Goal: Task Accomplishment & Management: Use online tool/utility

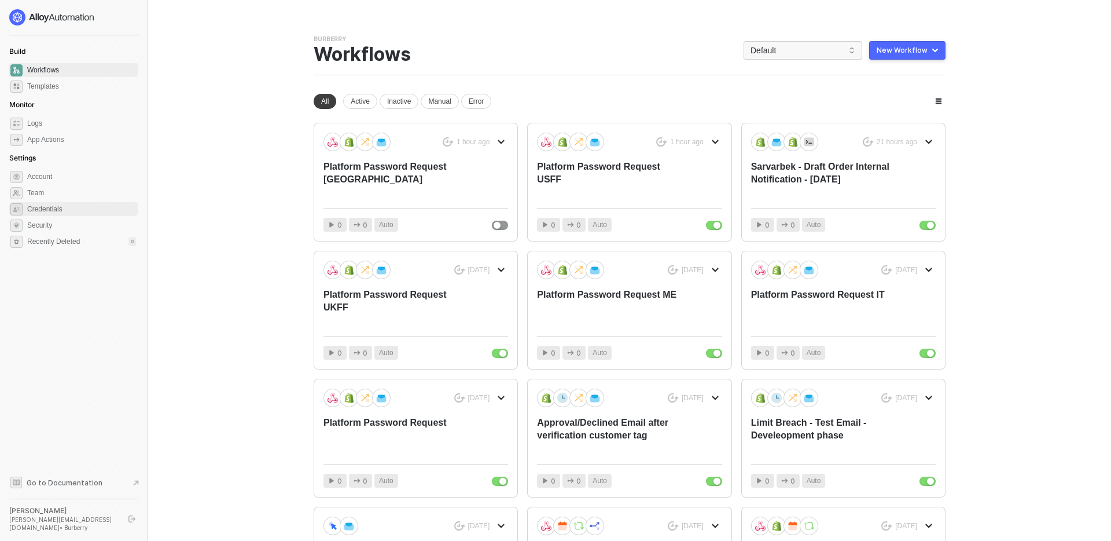
click at [61, 203] on span "Credentials" at bounding box center [81, 209] width 109 height 14
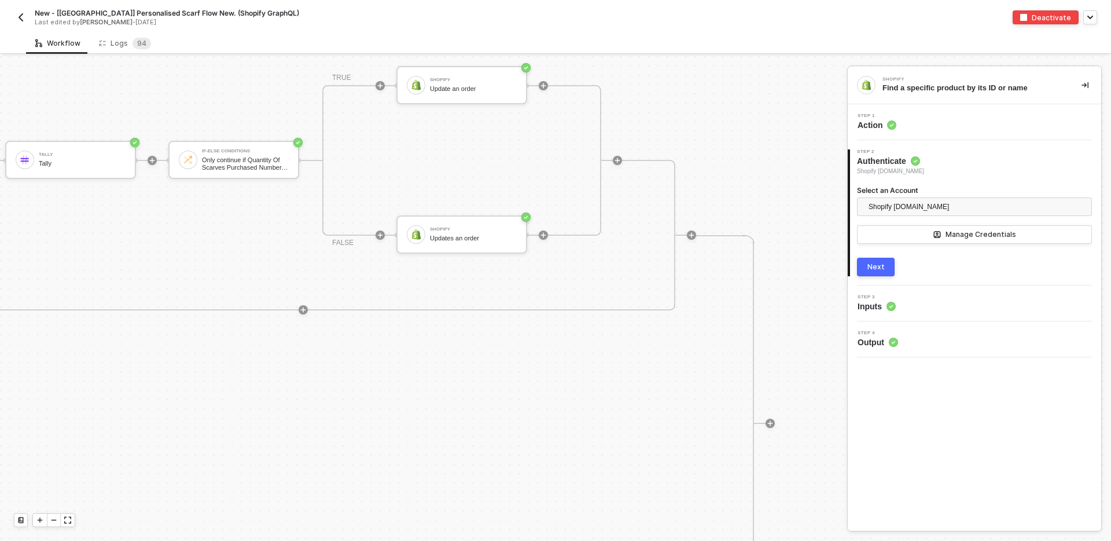
scroll to position [298, 796]
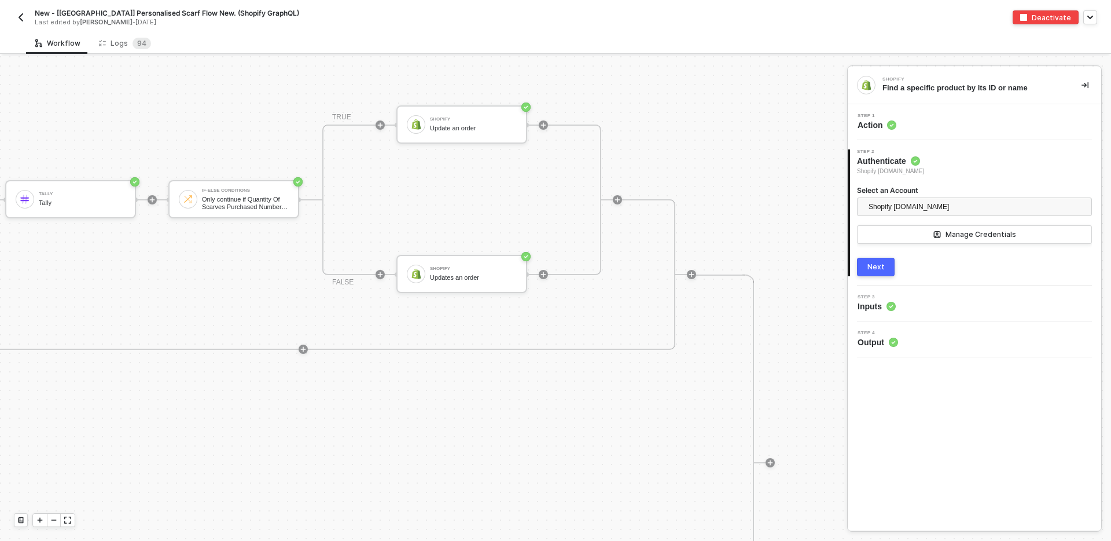
click at [24, 17] on img "button" at bounding box center [20, 17] width 9 height 9
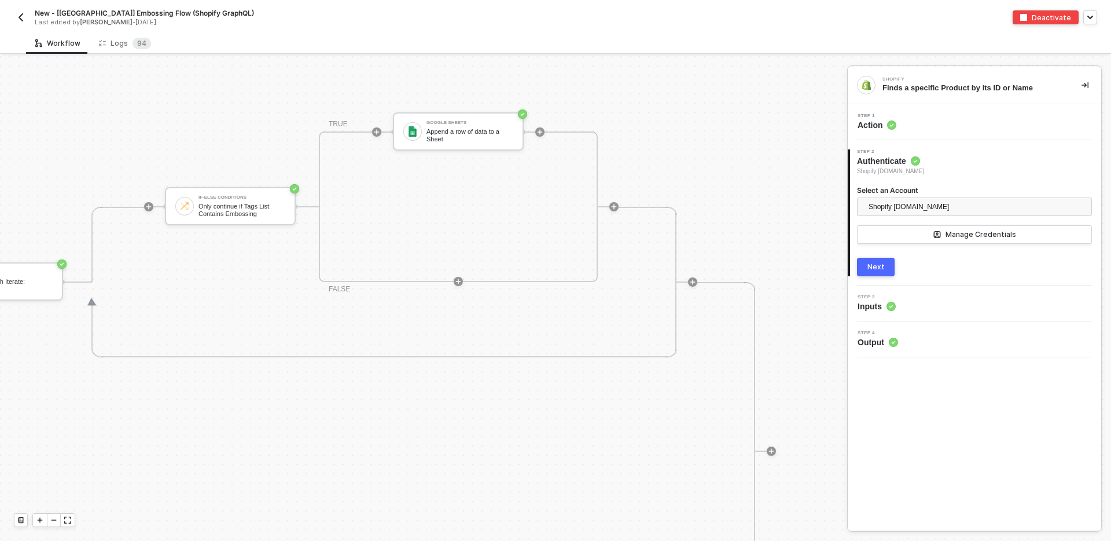
scroll to position [307, 804]
click at [440, 138] on div "Append a row of data to a Sheet" at bounding box center [470, 138] width 87 height 14
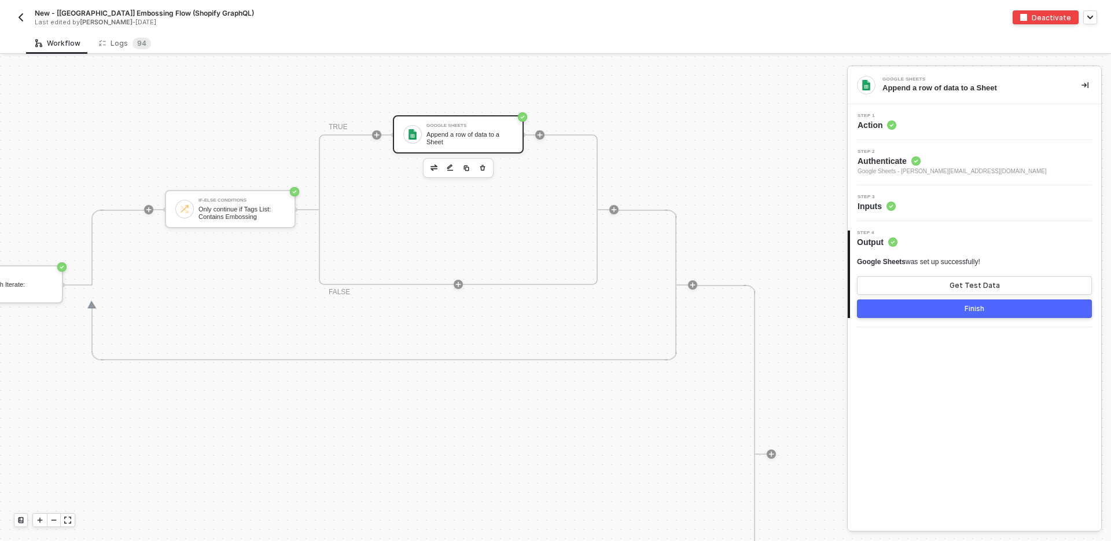
click at [876, 207] on span "Inputs" at bounding box center [877, 206] width 38 height 12
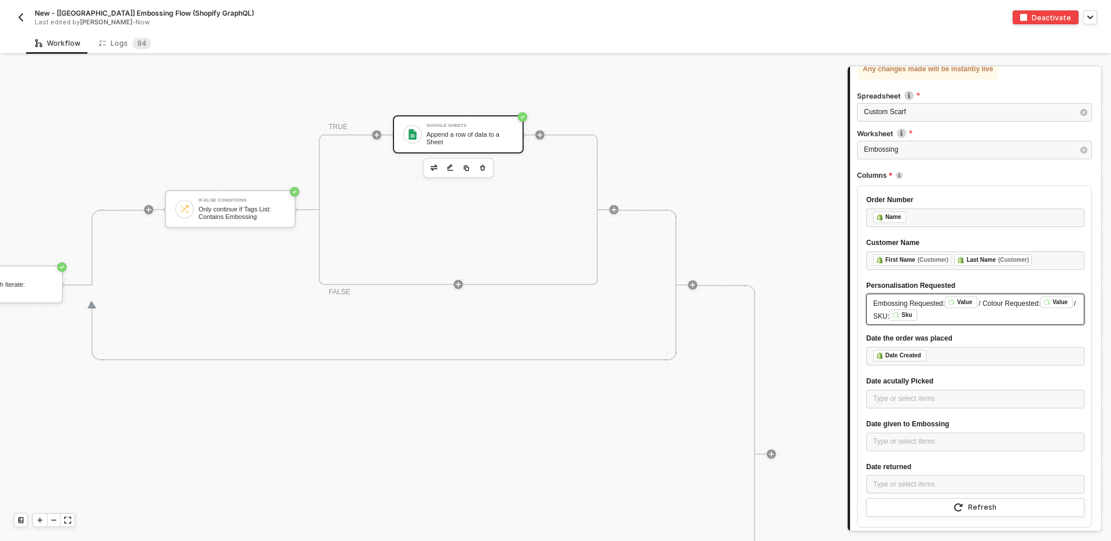
scroll to position [165, 0]
click at [21, 17] on img "button" at bounding box center [20, 17] width 9 height 9
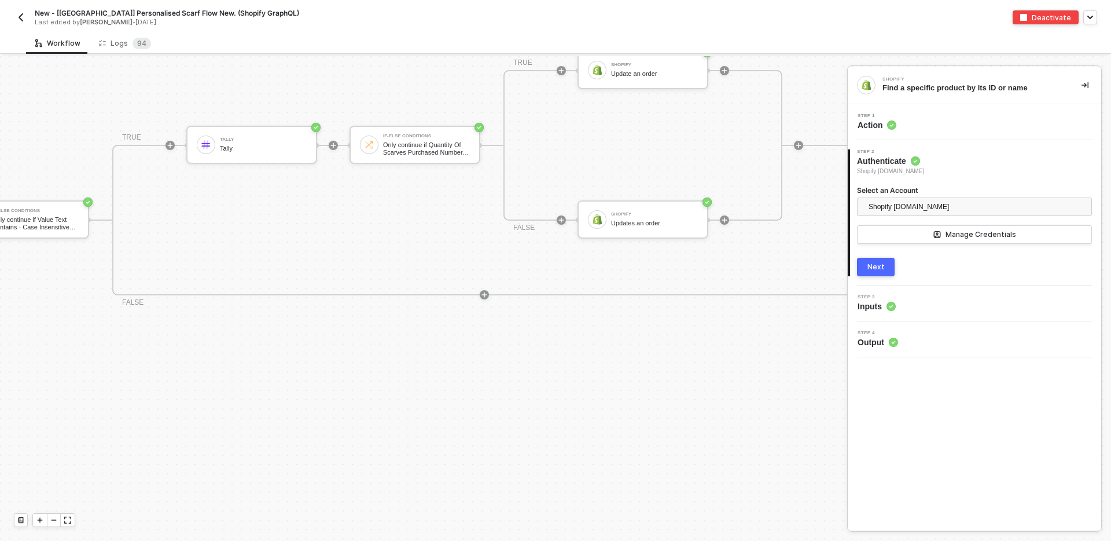
scroll to position [352, 796]
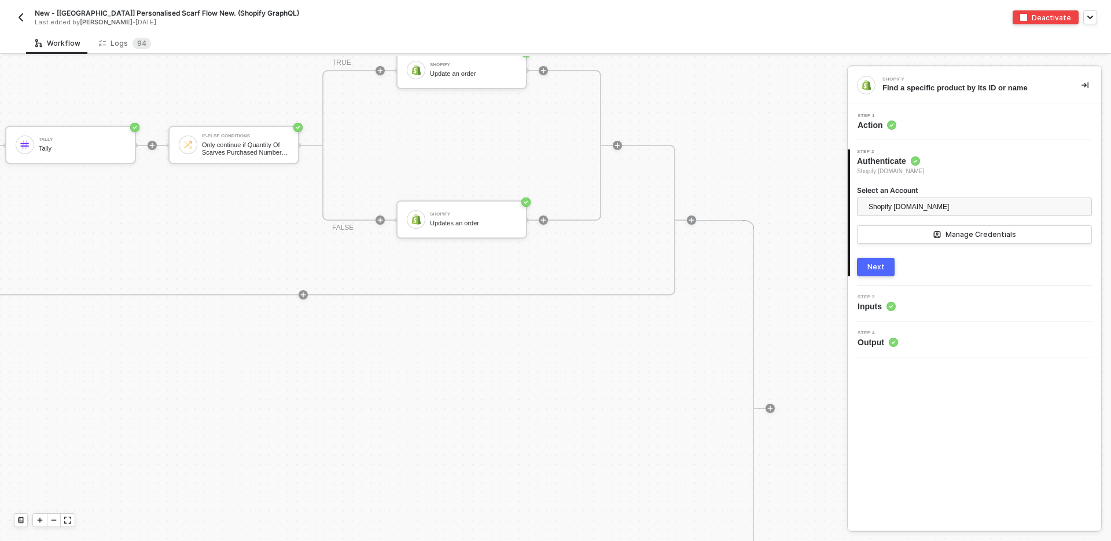
click at [26, 11] on button "button" at bounding box center [21, 17] width 14 height 14
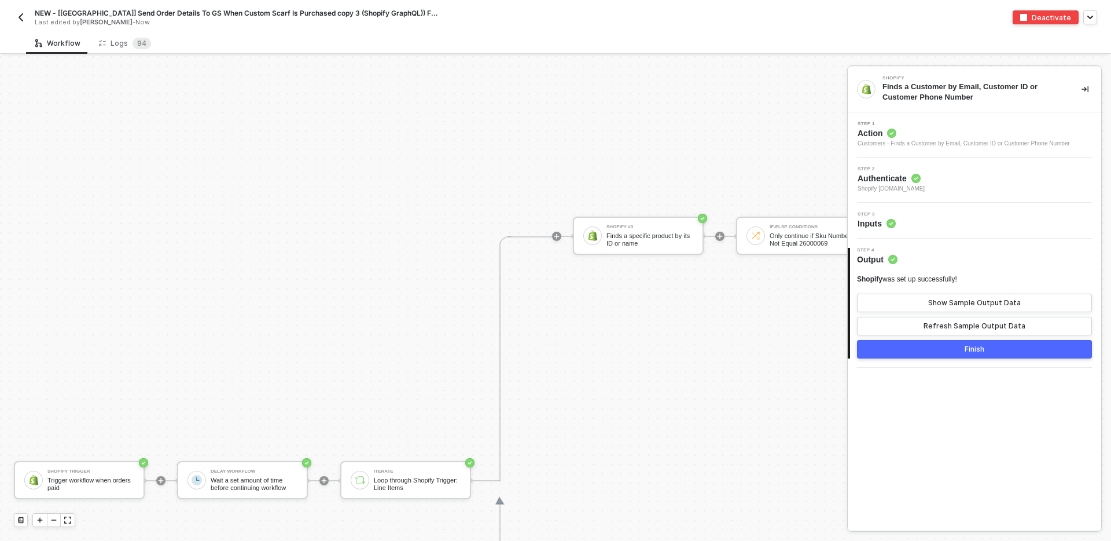
scroll to position [425, 0]
